Goal: Information Seeking & Learning: Learn about a topic

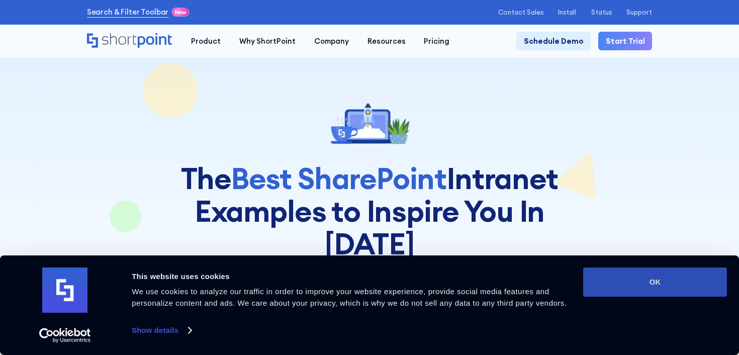
click at [646, 291] on button "OK" at bounding box center [655, 282] width 144 height 29
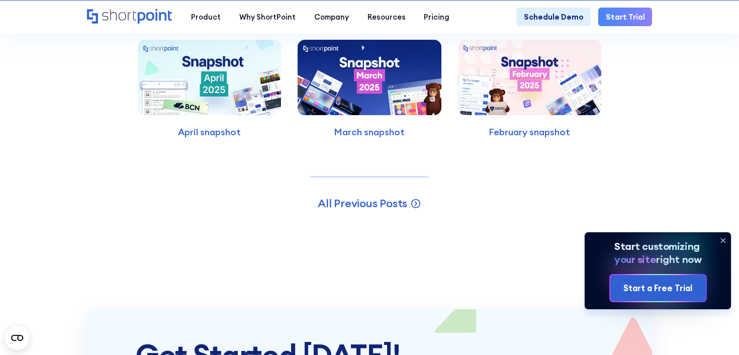
scroll to position [2310, 0]
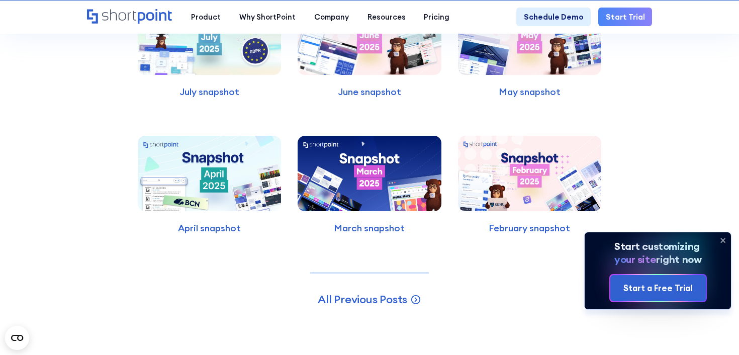
click at [526, 171] on img at bounding box center [529, 173] width 143 height 75
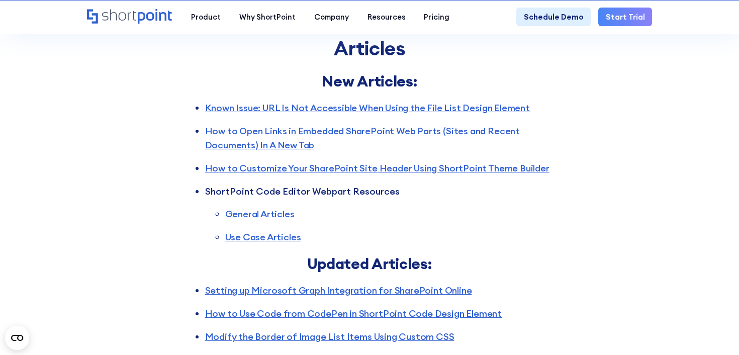
scroll to position [2171, 0]
